Goal: Submit feedback/report problem

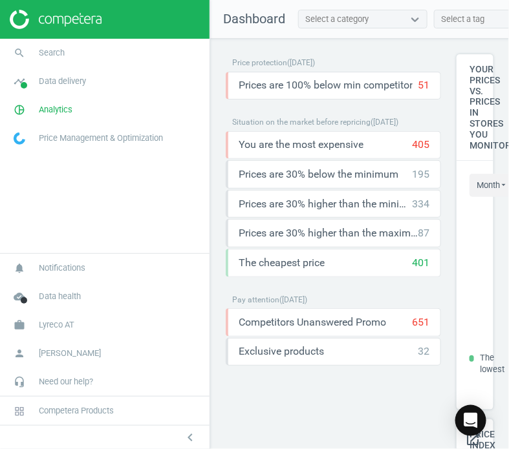
scroll to position [319, 47]
click at [66, 321] on span "Lyreco AT" at bounding box center [57, 325] width 36 height 12
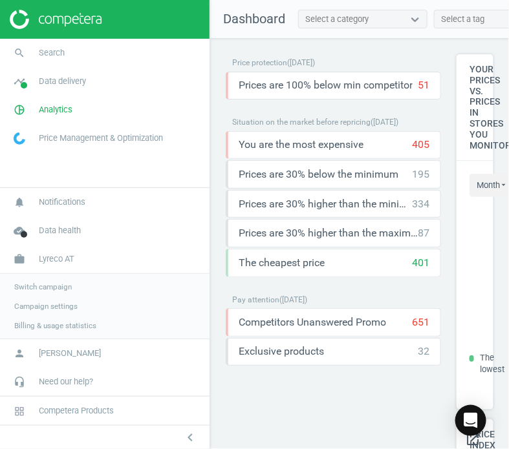
click at [54, 282] on span "Switch campaign" at bounding box center [43, 287] width 58 height 10
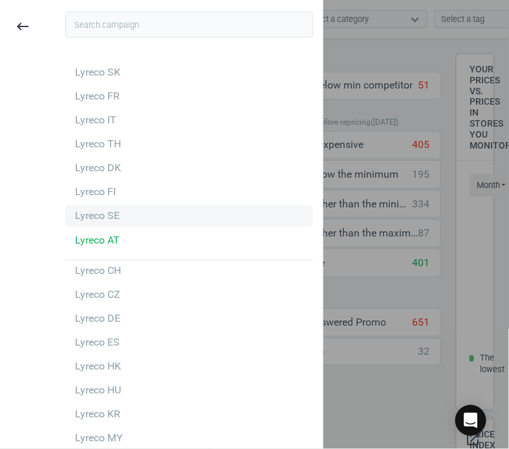
click at [120, 225] on div "Lyreco SE" at bounding box center [189, 216] width 248 height 21
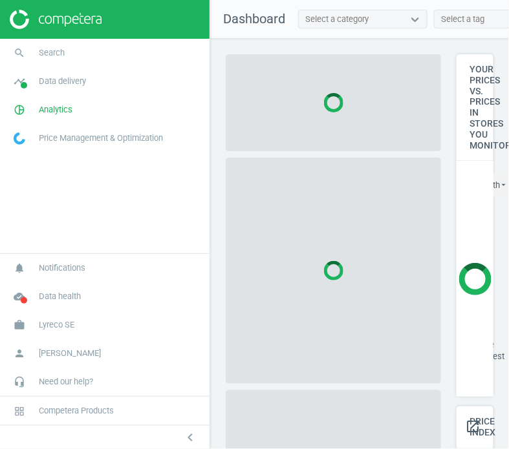
scroll to position [367, 50]
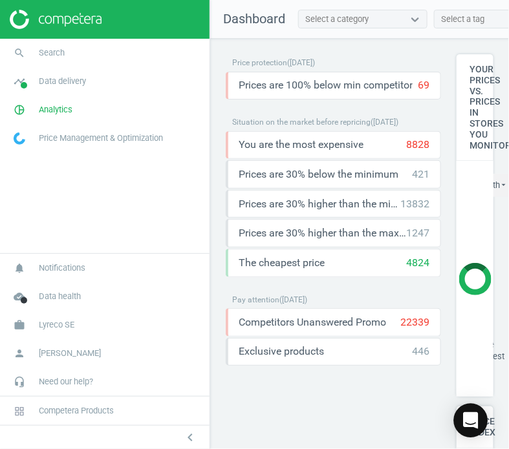
click at [471, 432] on div "Open Intercom Messenger" at bounding box center [471, 421] width 34 height 34
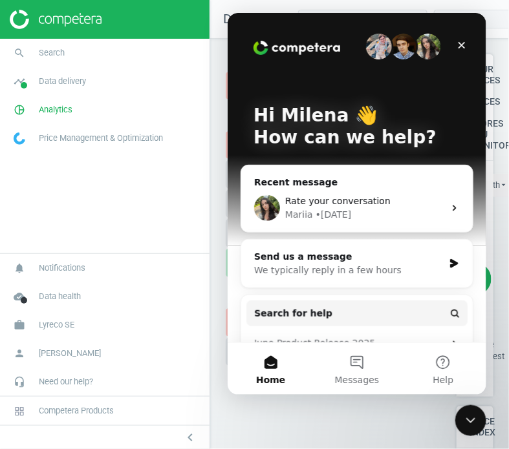
scroll to position [380, 50]
click at [470, 433] on div "Close Intercom Messenger" at bounding box center [469, 420] width 31 height 31
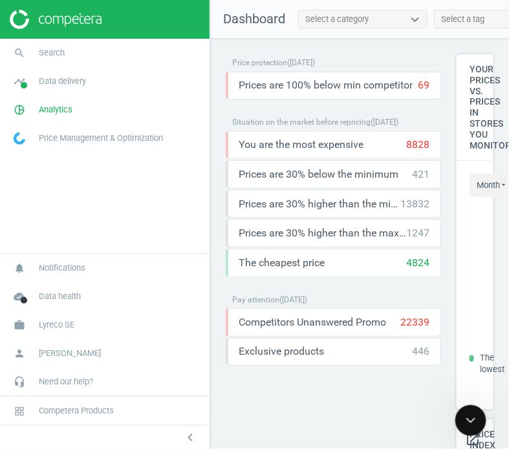
scroll to position [0, 0]
click at [103, 52] on link "search Search" at bounding box center [104, 53] width 209 height 28
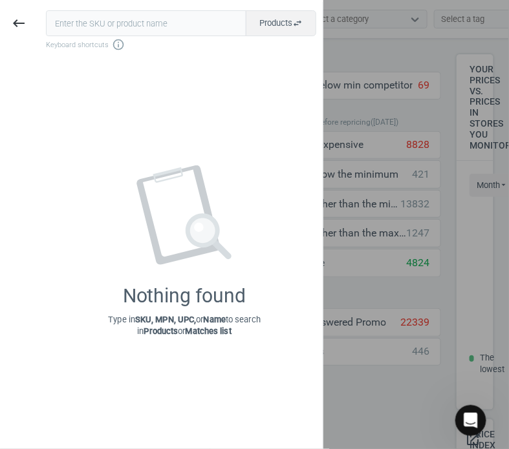
scroll to position [323, 50]
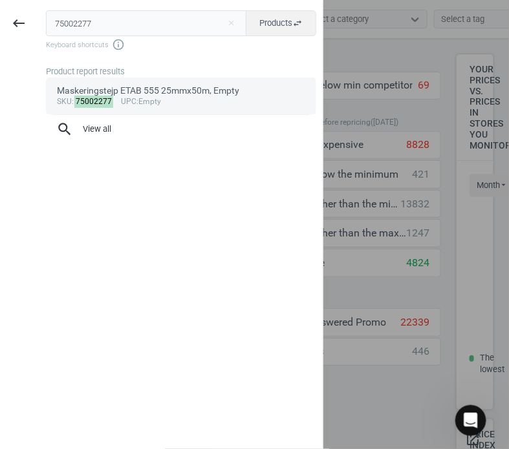
type input "75002277"
click at [119, 93] on div "Maskeringstejp ETAB 555 25mmx50m, Empty" at bounding box center [182, 91] width 248 height 12
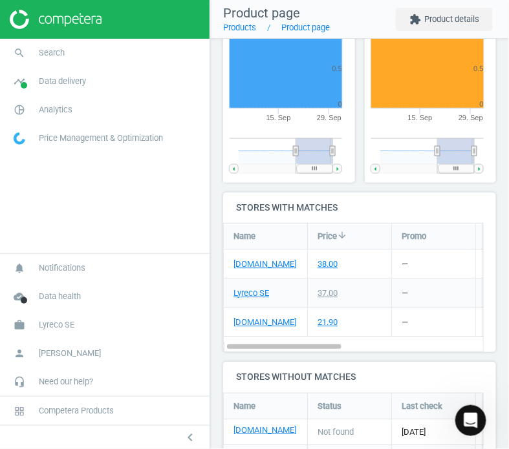
scroll to position [695, 0]
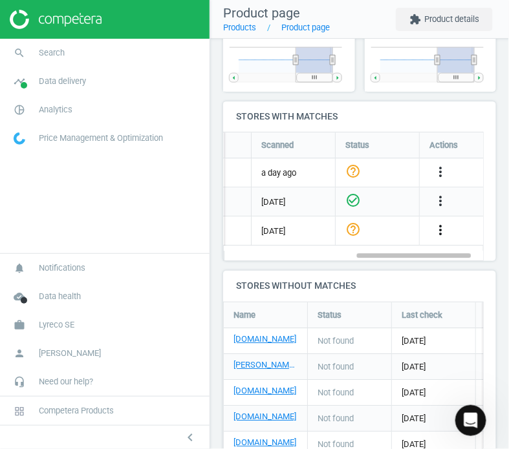
click at [441, 227] on icon "more_vert" at bounding box center [440, 230] width 16 height 16
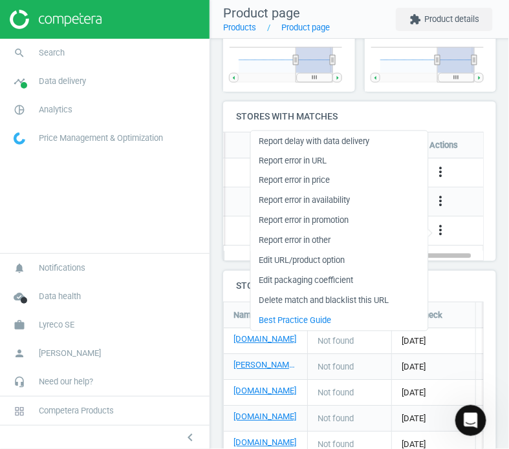
click at [307, 240] on link "Report error in other" at bounding box center [338, 241] width 177 height 20
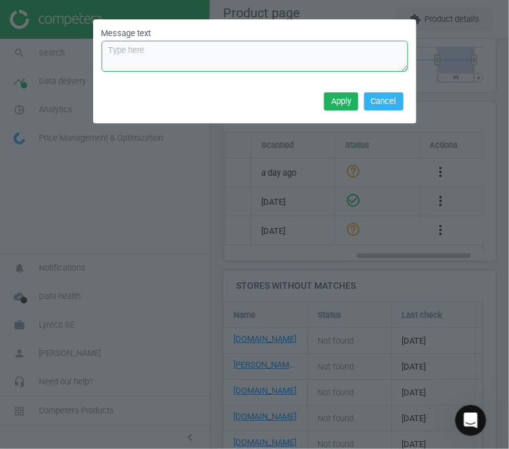
click at [191, 54] on textarea "Message text" at bounding box center [254, 56] width 306 height 31
type textarea "I"
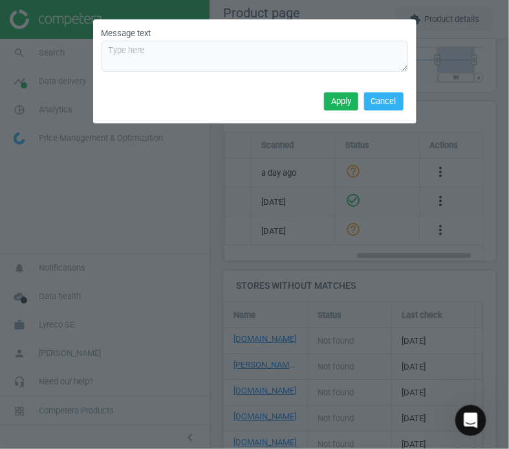
click at [189, 182] on div "Message text Apply Cancel" at bounding box center [254, 224] width 509 height 449
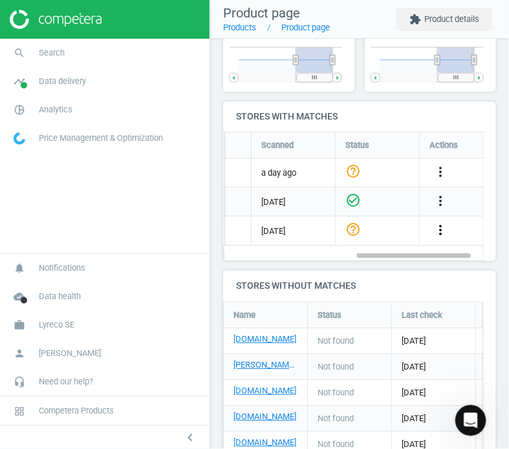
click at [443, 229] on icon "more_vert" at bounding box center [440, 230] width 16 height 16
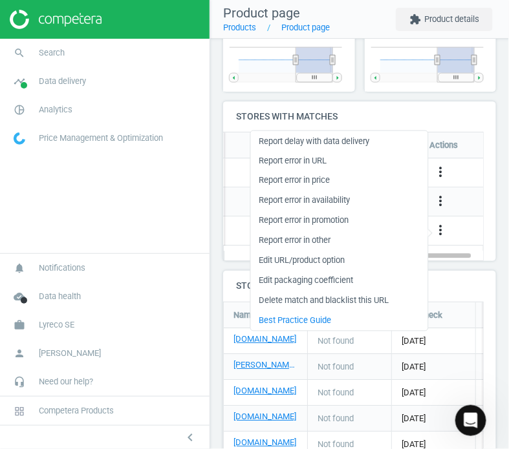
click at [488, 257] on div "Maskeringstejp ETAB 555 25mmx50m, Empty sku : 75002277 upc : Empty Last update …" at bounding box center [359, 36] width 299 height 1384
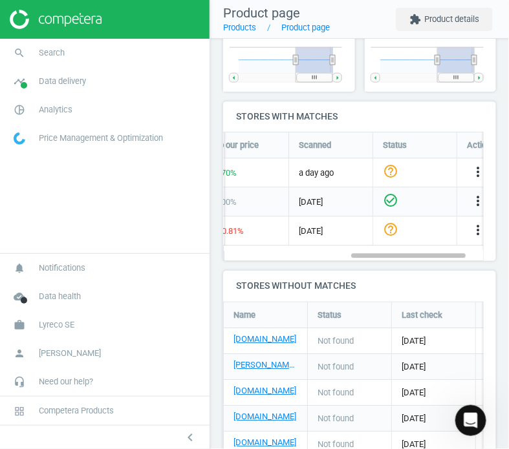
scroll to position [699, 0]
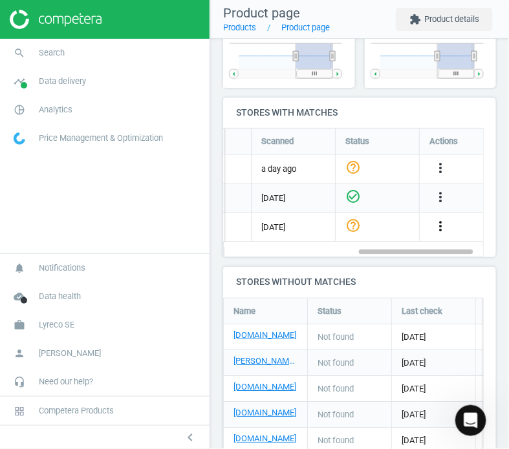
click at [436, 225] on icon "more_vert" at bounding box center [440, 226] width 16 height 16
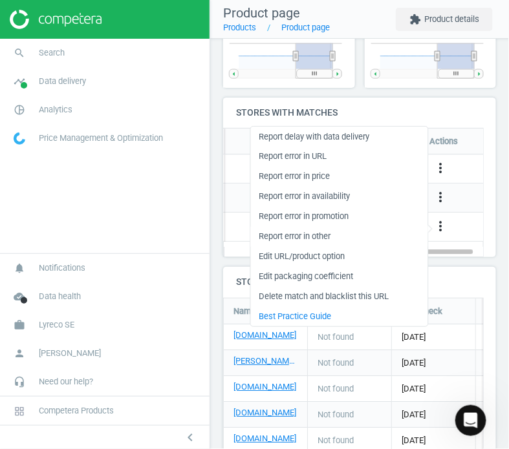
click at [292, 237] on link "Report error in other" at bounding box center [338, 237] width 177 height 20
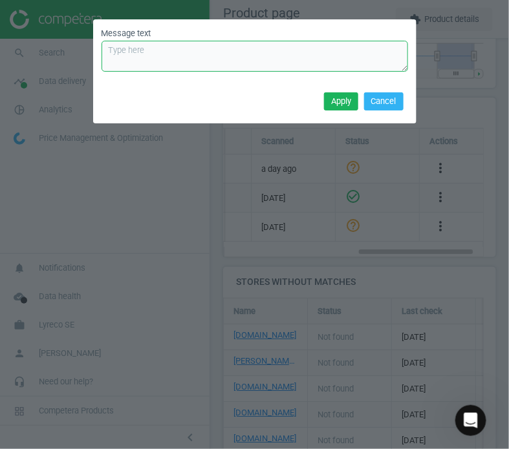
click at [169, 58] on textarea "Message text" at bounding box center [254, 56] width 306 height 31
click at [302, 50] on textarea "An incorrect tier (different width). A price should be" at bounding box center [254, 56] width 306 height 31
type textarea "An incorrect tier (different width). A price should be 10.90"
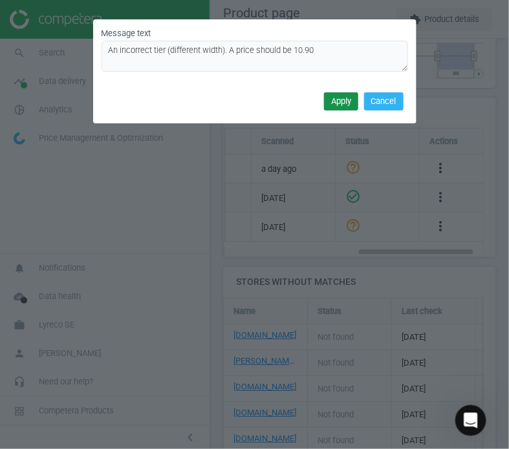
click at [338, 105] on button "Apply" at bounding box center [341, 101] width 34 height 18
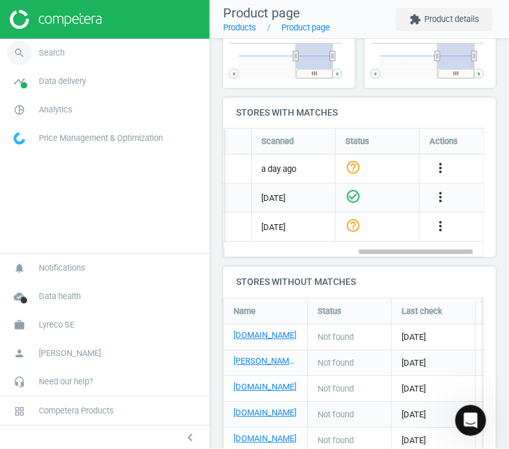
click at [74, 58] on link "search Search" at bounding box center [104, 53] width 209 height 28
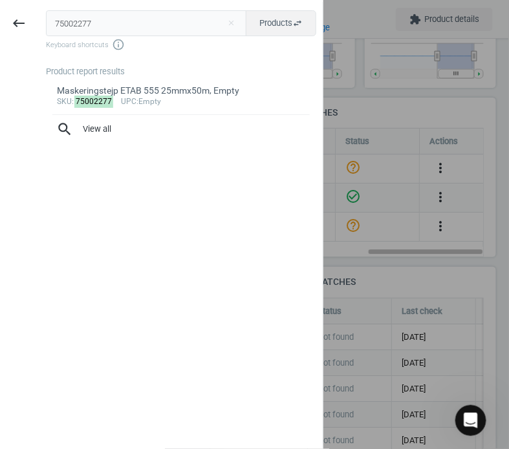
drag, startPoint x: 111, startPoint y: 26, endPoint x: 3, endPoint y: 19, distance: 107.5
click at [3, 19] on div "keyboard_backspace 75002277 close Products swap_horiz Keyboard shortcuts info_o…" at bounding box center [161, 226] width 323 height 449
type input "197953"
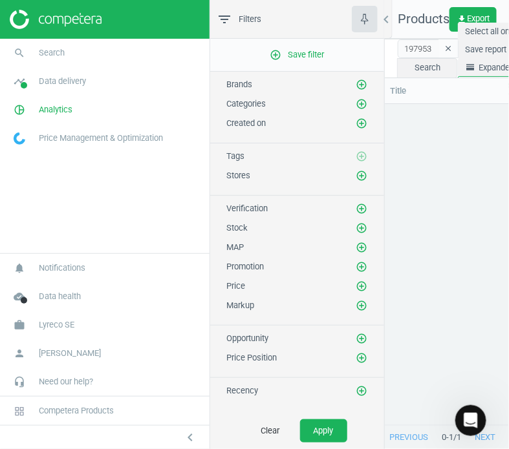
scroll to position [284, 112]
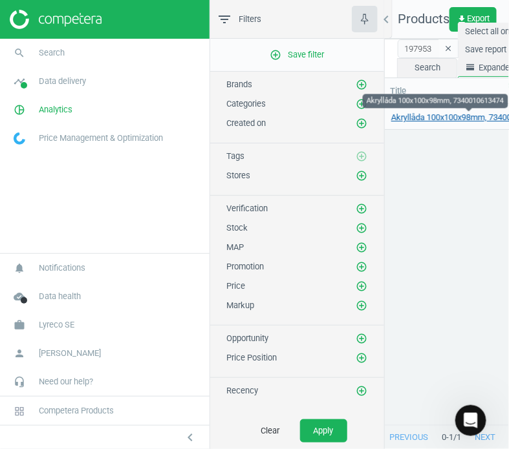
click at [434, 120] on link "Akryllåda 100x100x98mm, 7340010613474" at bounding box center [468, 118] width 154 height 12
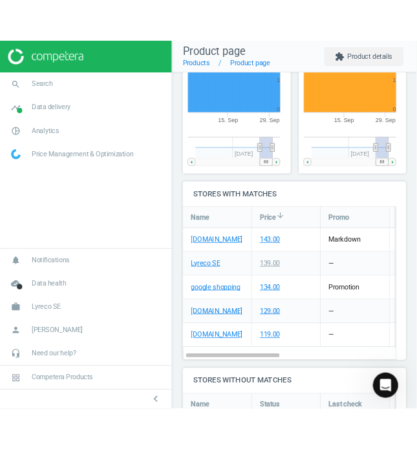
scroll to position [637, 0]
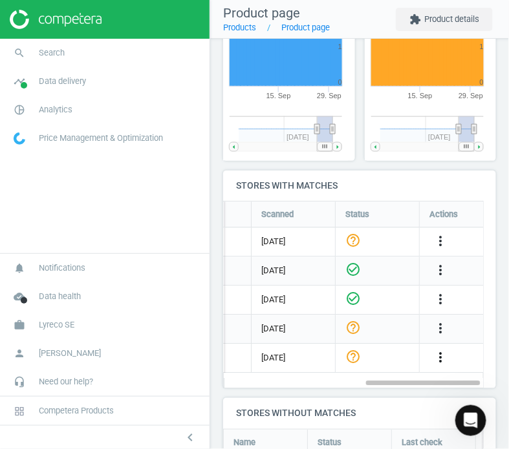
click at [438, 354] on icon "more_vert" at bounding box center [440, 358] width 16 height 16
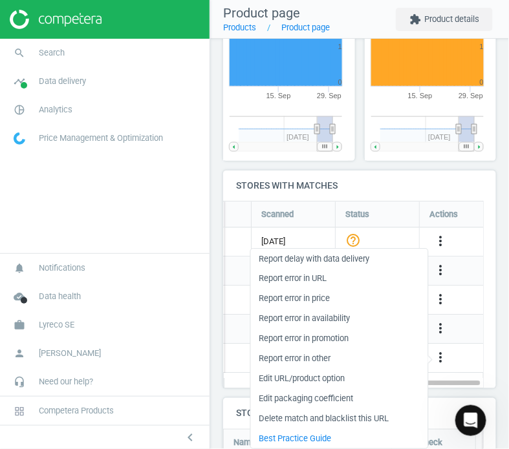
click at [463, 348] on div "more_vert" at bounding box center [451, 358] width 64 height 28
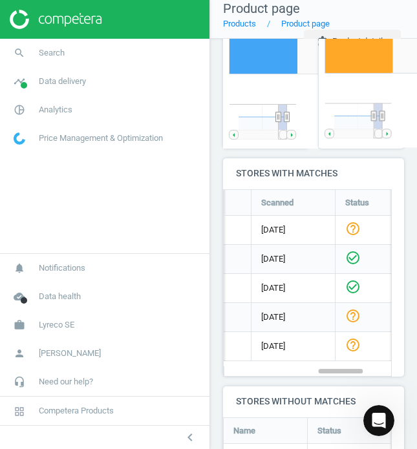
scroll to position [6, 6]
